Goal: Book appointment/travel/reservation

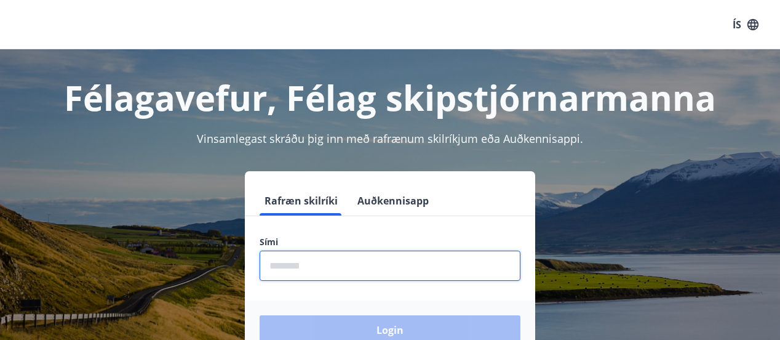
click at [313, 268] on input "phone" at bounding box center [390, 265] width 261 height 30
type input "********"
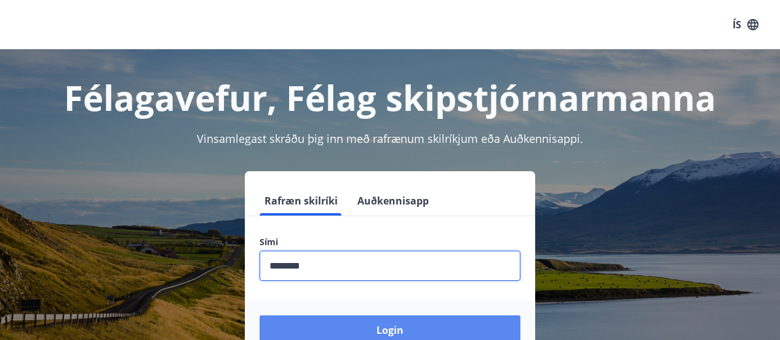
click at [363, 320] on button "Login" at bounding box center [390, 330] width 261 height 30
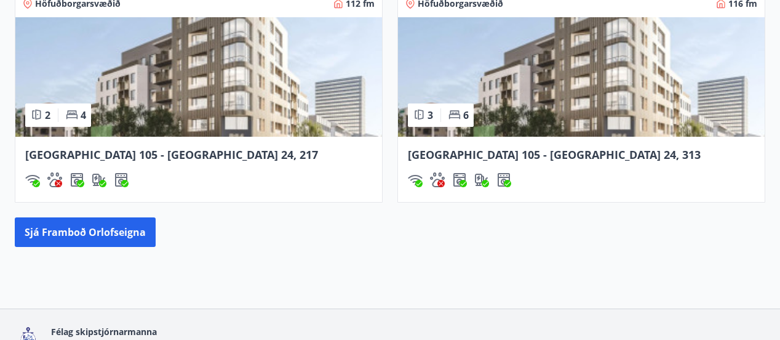
scroll to position [1227, 0]
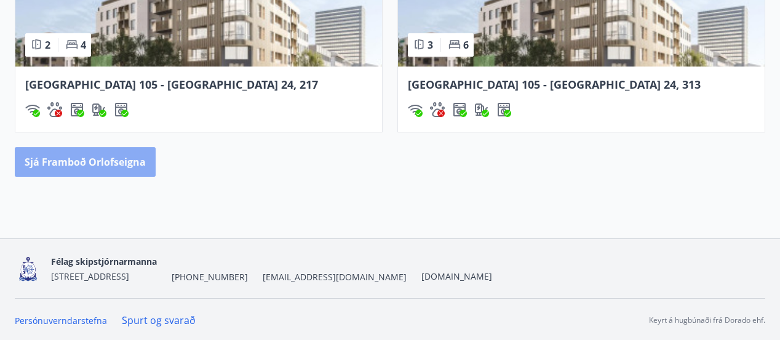
click at [106, 165] on button "Sjá framboð orlofseigna" at bounding box center [85, 162] width 141 height 30
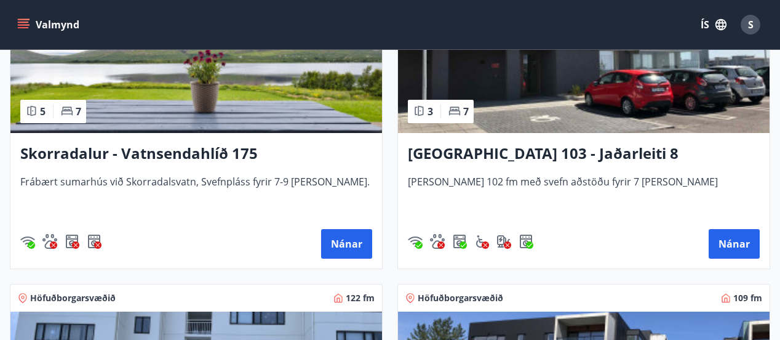
scroll to position [1322, 0]
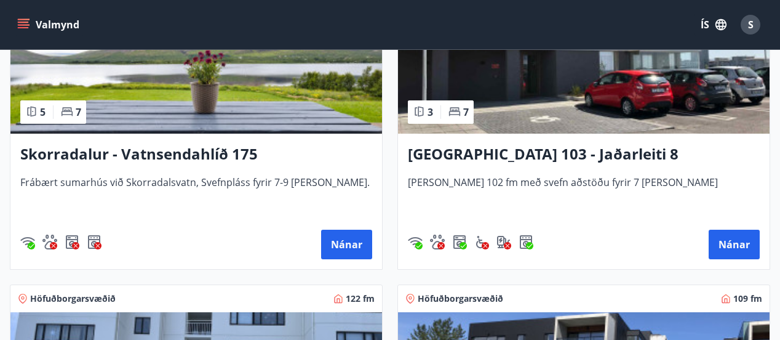
click at [46, 27] on button "Valmynd" at bounding box center [50, 25] width 70 height 22
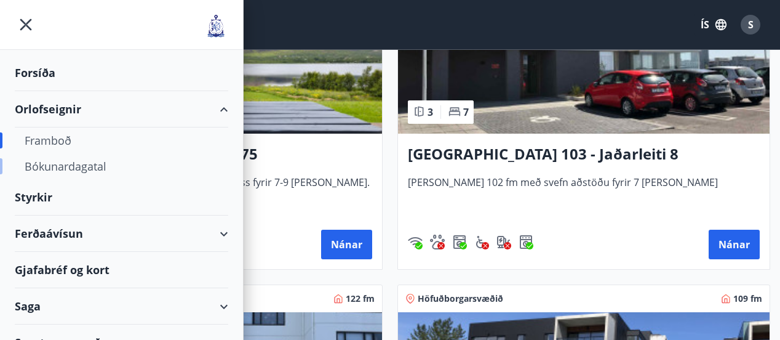
click at [86, 167] on div "Bókunardagatal" at bounding box center [122, 166] width 194 height 26
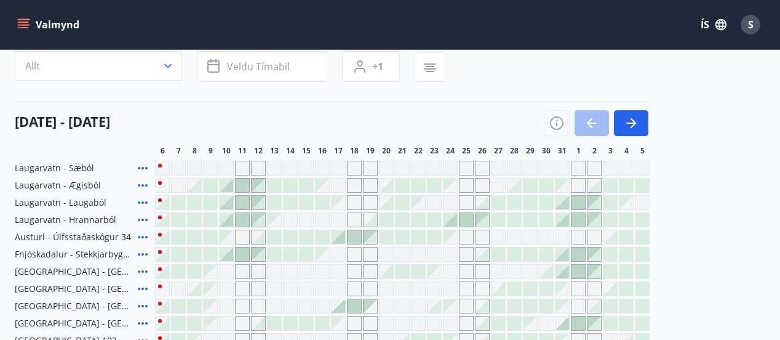
scroll to position [95, 0]
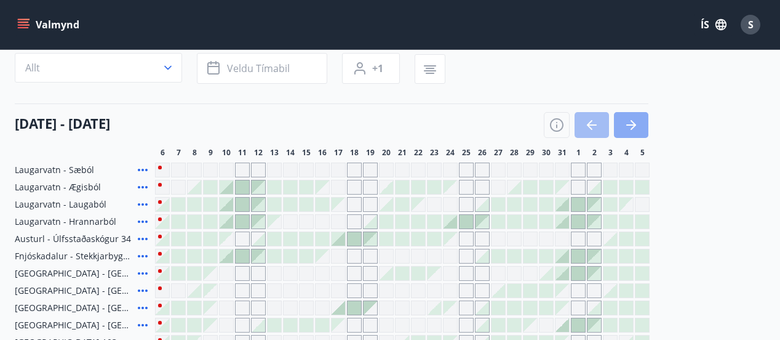
click at [638, 122] on icon "button" at bounding box center [631, 124] width 15 height 15
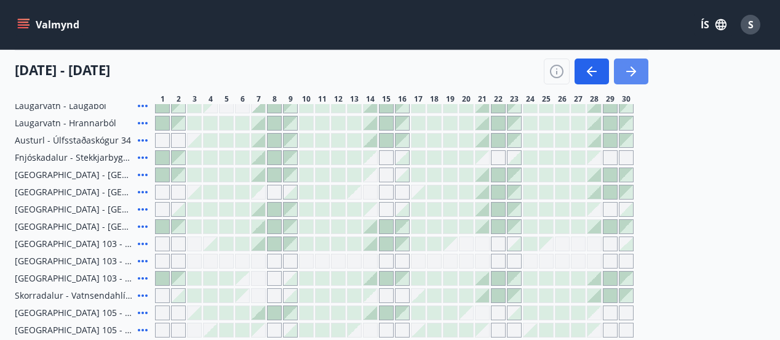
scroll to position [218, 0]
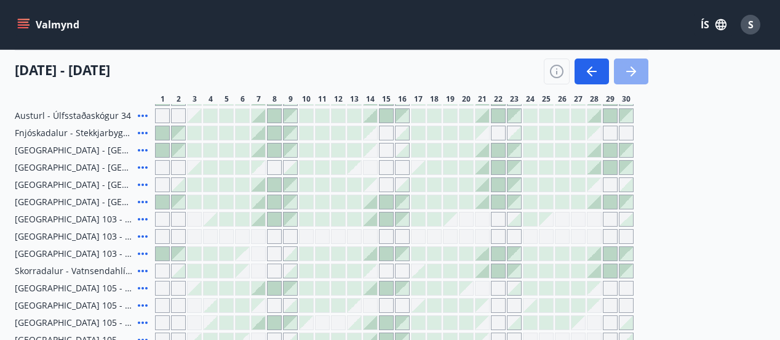
click at [638, 66] on icon "button" at bounding box center [631, 71] width 15 height 15
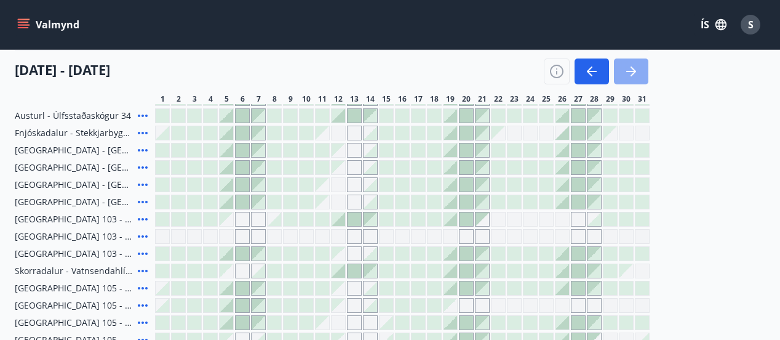
click at [638, 66] on icon "button" at bounding box center [631, 71] width 15 height 15
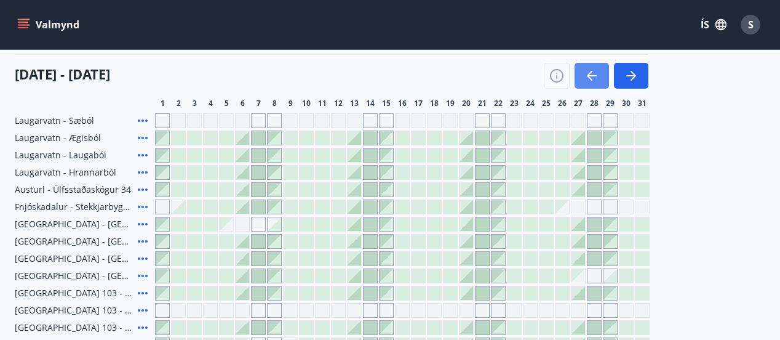
scroll to position [120, 0]
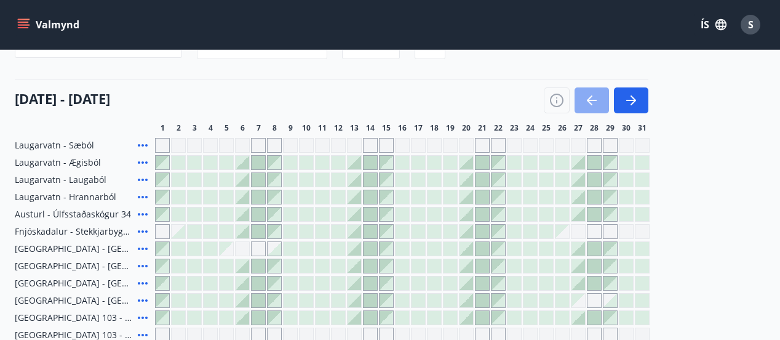
click at [599, 94] on icon "button" at bounding box center [591, 100] width 15 height 15
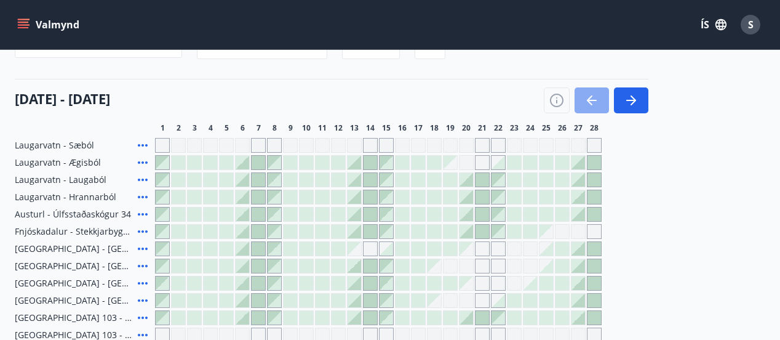
click at [599, 94] on icon "button" at bounding box center [591, 100] width 15 height 15
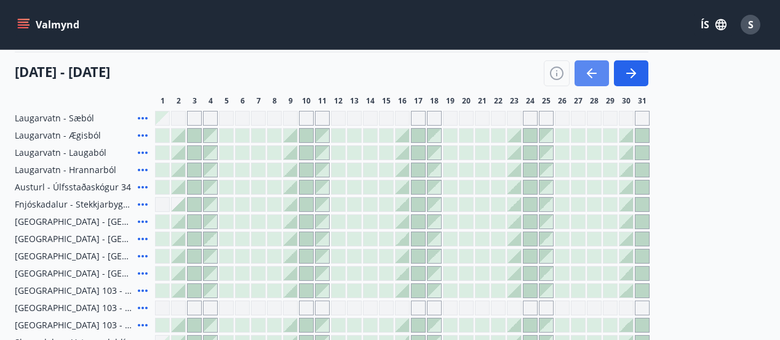
scroll to position [145, 0]
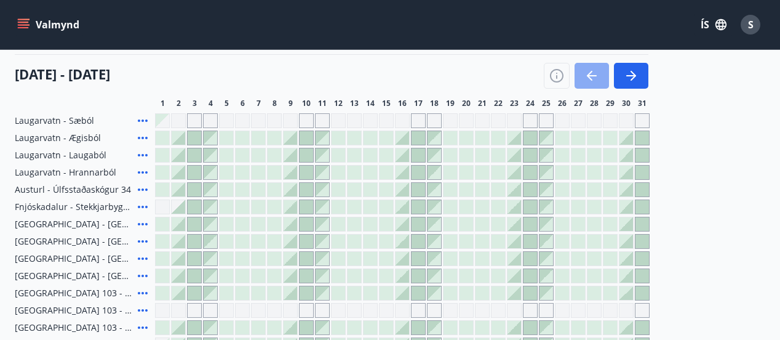
click at [599, 74] on icon "button" at bounding box center [591, 75] width 15 height 15
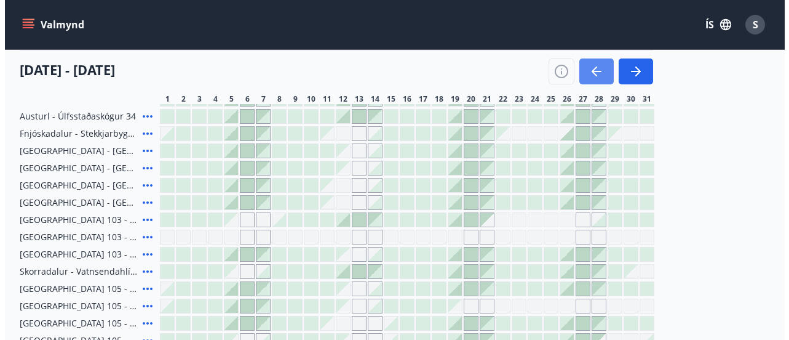
scroll to position [218, 0]
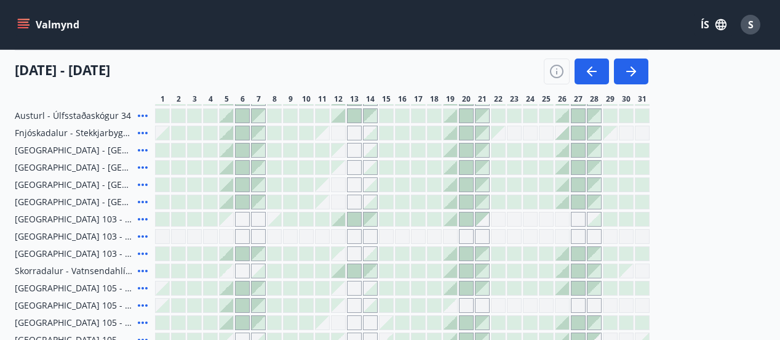
click at [505, 174] on div at bounding box center [498, 168] width 14 height 14
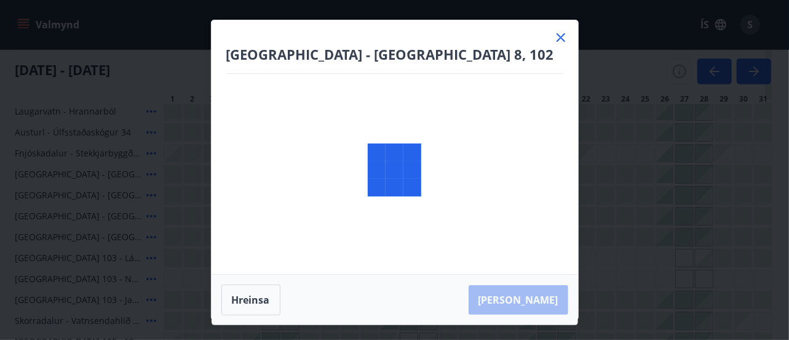
click at [586, 191] on div "Akureyri - Austurbrú 8, 102 Hreinsa Taka Frá" at bounding box center [394, 170] width 789 height 340
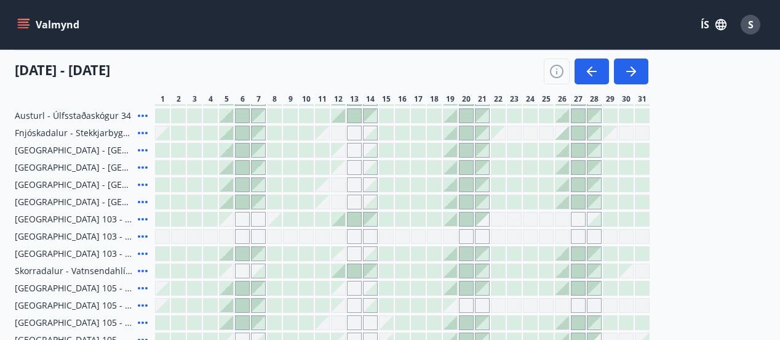
click at [601, 174] on div at bounding box center [594, 168] width 14 height 14
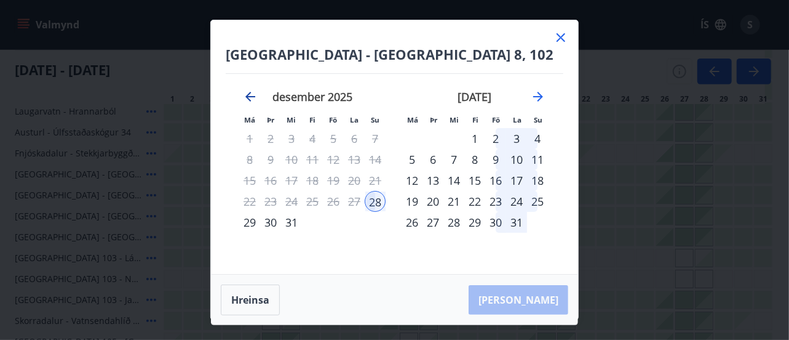
click at [253, 95] on icon "Move backward to switch to the previous month." at bounding box center [250, 96] width 15 height 15
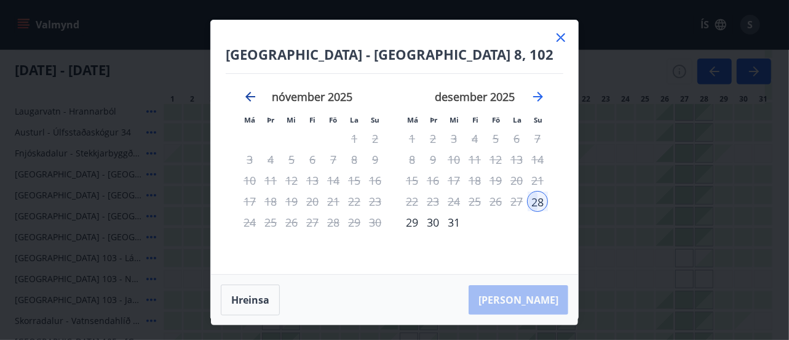
click at [253, 95] on icon "Move backward to switch to the previous month." at bounding box center [250, 96] width 15 height 15
click at [542, 95] on icon "Move forward to switch to the next month." at bounding box center [538, 97] width 10 height 10
click at [413, 199] on div "22" at bounding box center [412, 201] width 21 height 21
click at [259, 298] on button "Hreinsa" at bounding box center [250, 299] width 59 height 31
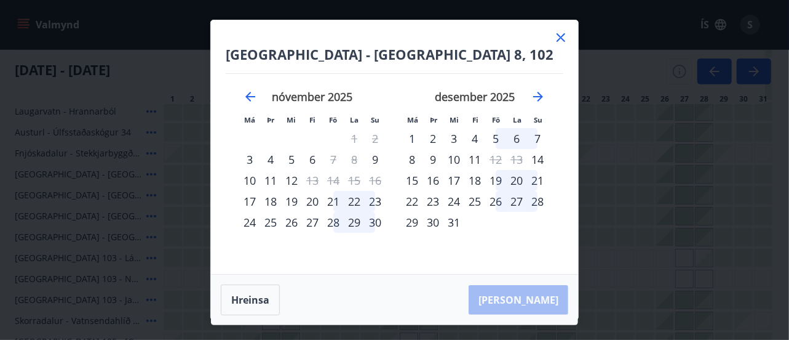
click at [418, 197] on div "22" at bounding box center [412, 201] width 21 height 21
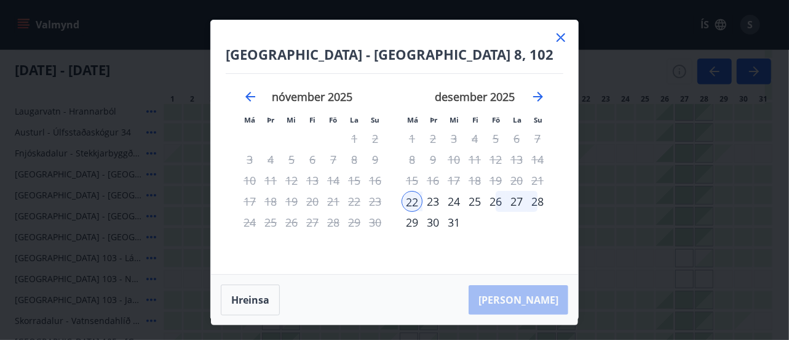
click at [411, 224] on div "29" at bounding box center [412, 222] width 21 height 21
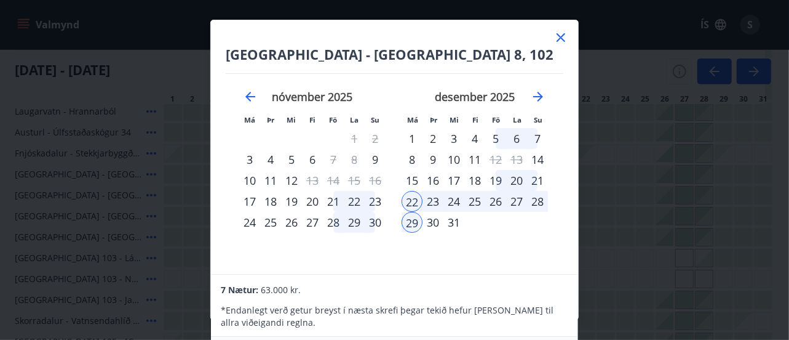
click at [520, 245] on div "desember 2025 1 2 3 4 5 6 7 8 9 10 11 12 13 14 15 16 17 18 19 20 21 22 23 24 25…" at bounding box center [475, 175] width 162 height 202
click at [410, 221] on div "29" at bounding box center [412, 222] width 21 height 21
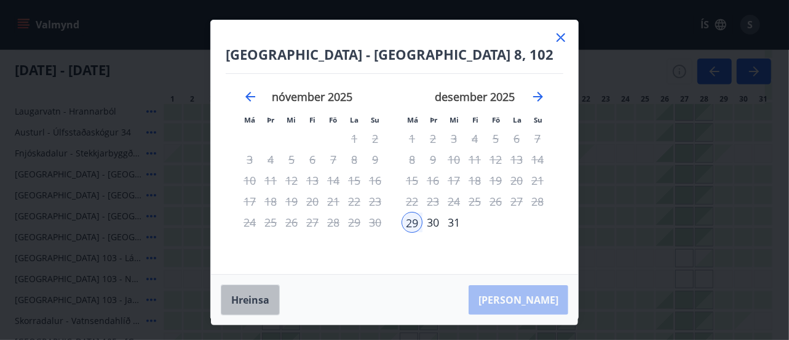
click at [251, 301] on button "Hreinsa" at bounding box center [250, 299] width 59 height 31
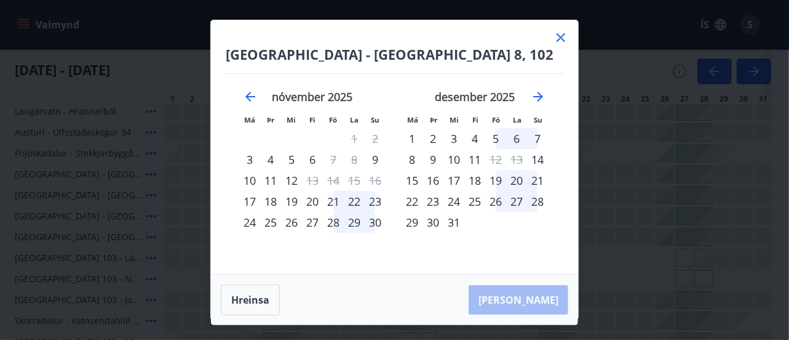
click at [562, 39] on icon at bounding box center [561, 37] width 9 height 9
click at [562, 39] on div "Valmynd ÍS S" at bounding box center [390, 25] width 750 height 30
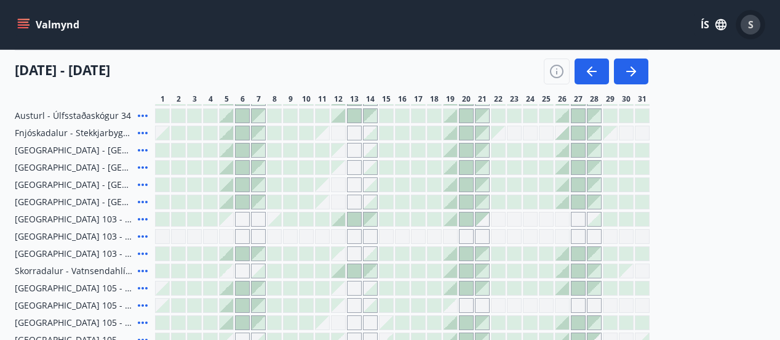
click at [747, 25] on div "S" at bounding box center [751, 25] width 20 height 20
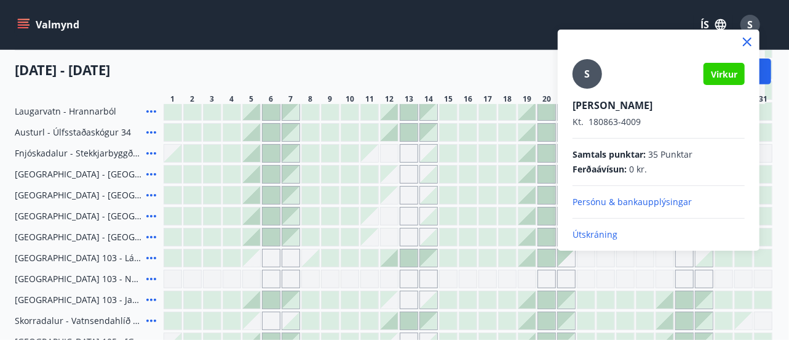
click at [604, 233] on p "Útskráning" at bounding box center [659, 234] width 172 height 12
